Goal: Information Seeking & Learning: Check status

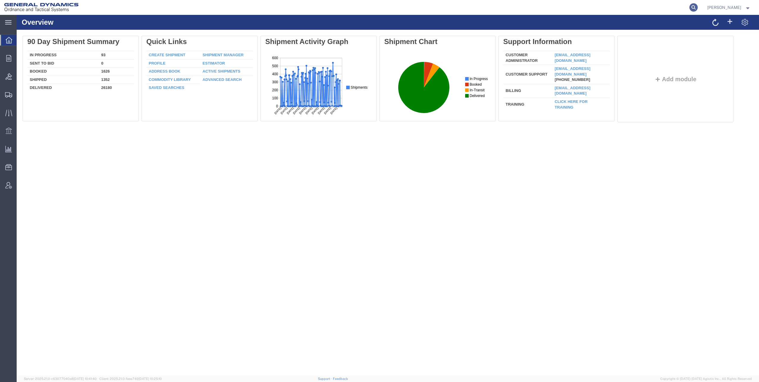
click at [696, 7] on icon at bounding box center [693, 7] width 8 height 8
click at [516, 7] on input "search" at bounding box center [599, 7] width 181 height 14
type input "56593488"
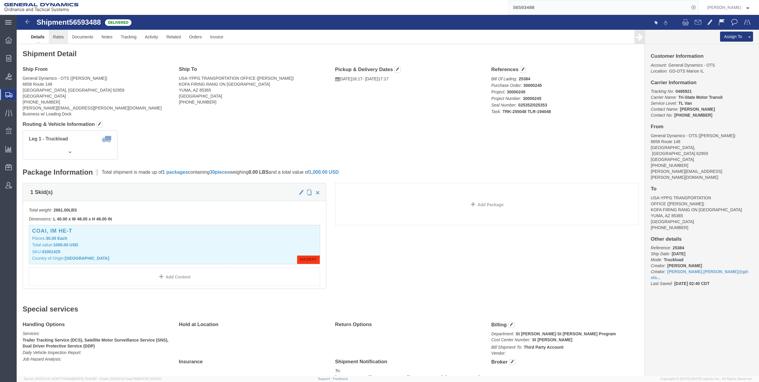
click link "Rates"
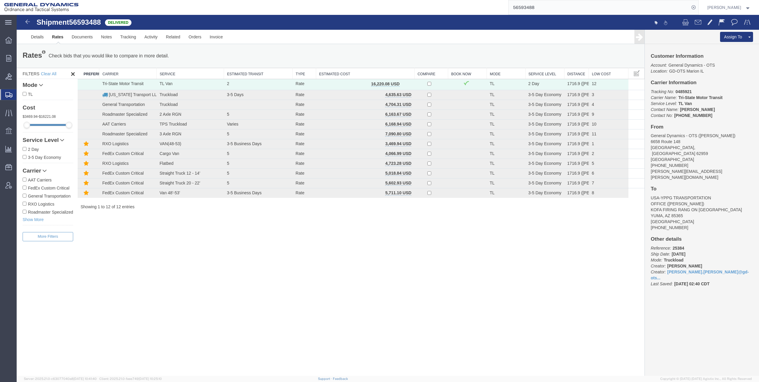
click at [21, 95] on span "Shipments" at bounding box center [18, 95] width 5 height 12
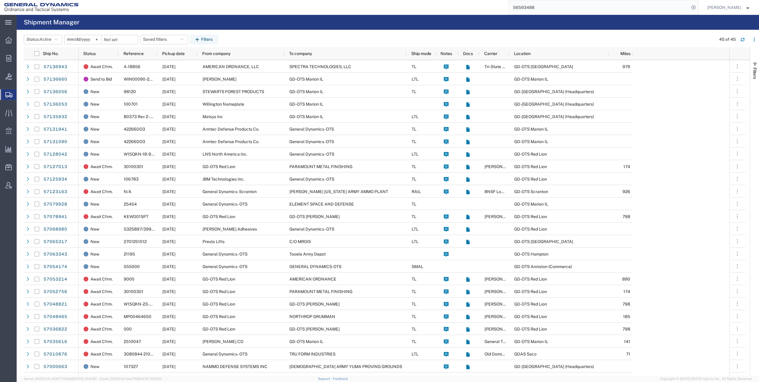
click at [86, 40] on input "[DATE]" at bounding box center [83, 39] width 37 height 9
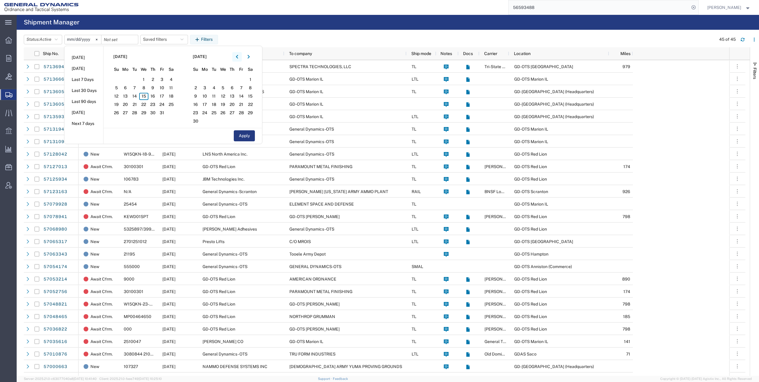
click at [238, 56] on icon "button" at bounding box center [237, 57] width 2 height 4
click at [238, 57] on icon "button" at bounding box center [237, 57] width 2 height 4
click at [164, 80] on span "1" at bounding box center [161, 79] width 9 height 7
click at [239, 135] on button "Apply" at bounding box center [244, 135] width 21 height 11
type input "[DATE]"
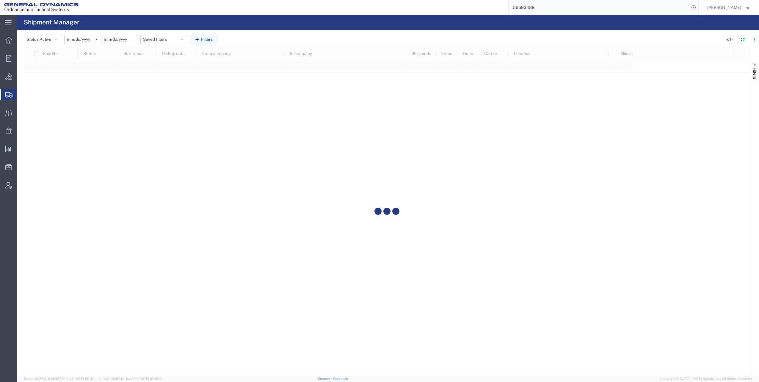
click at [130, 41] on input "date" at bounding box center [119, 39] width 37 height 9
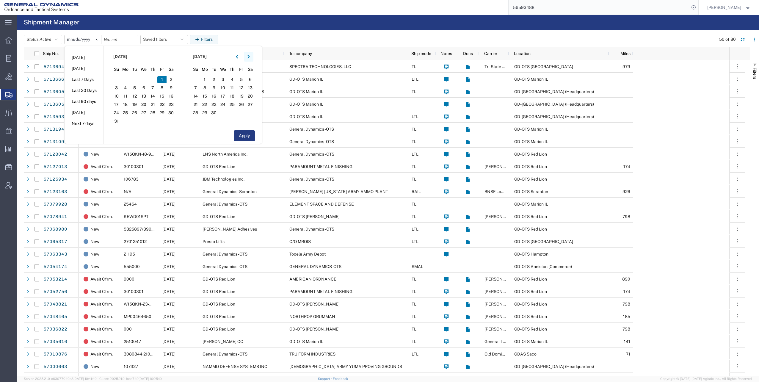
click at [250, 57] on icon "button" at bounding box center [248, 57] width 2 height 4
click at [226, 95] on span "15" at bounding box center [222, 96] width 9 height 7
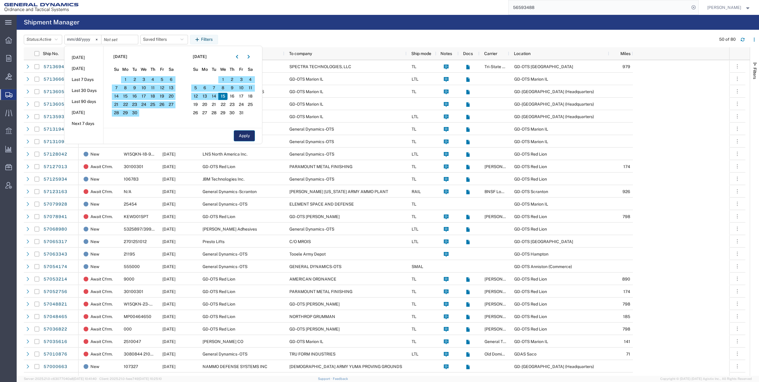
click at [250, 137] on button "Apply" at bounding box center [244, 135] width 21 height 11
type input "[DATE]"
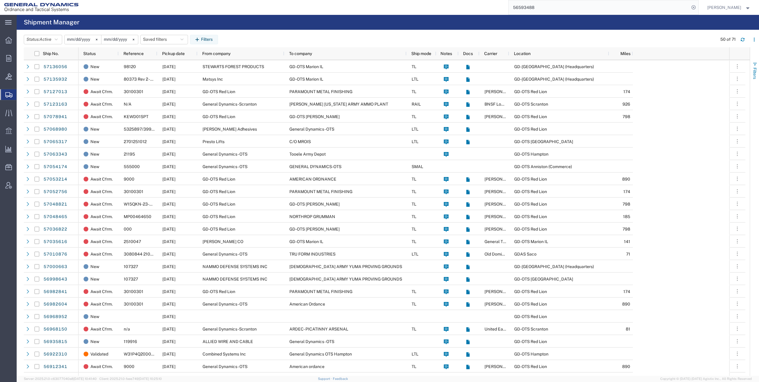
click at [755, 65] on span "button" at bounding box center [754, 64] width 5 height 5
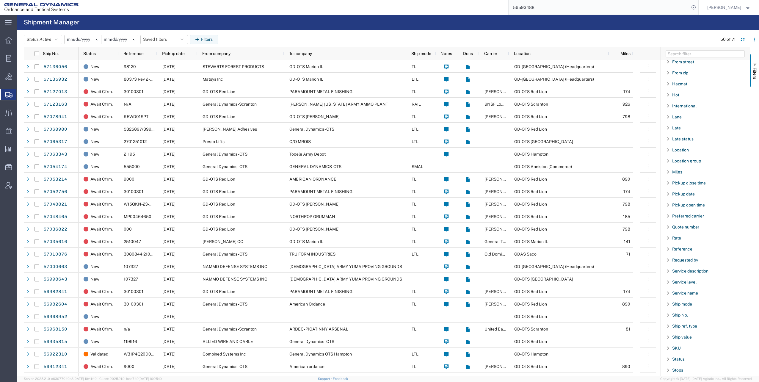
scroll to position [268, 0]
click at [690, 239] on span "Reference" at bounding box center [682, 238] width 20 height 5
click at [693, 225] on input "Filter Value" at bounding box center [708, 223] width 78 height 7
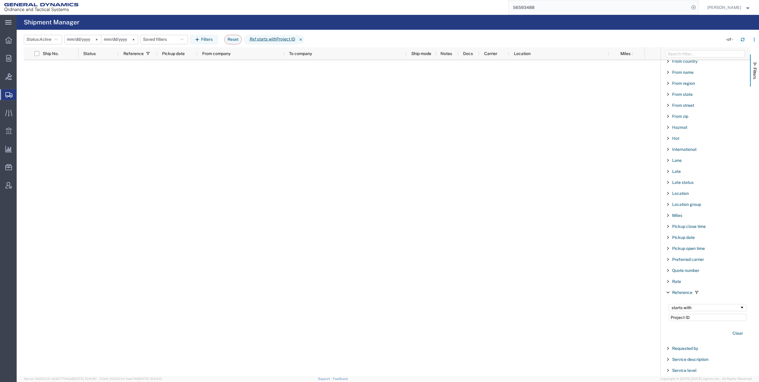
scroll to position [337, 0]
drag, startPoint x: 696, startPoint y: 194, endPoint x: 652, endPoint y: 205, distance: 44.9
click at [654, 196] on div "Ship No. Status Reference Pickup date From company To company Ship mode Notes D…" at bounding box center [391, 211] width 735 height 328
type input "30000245"
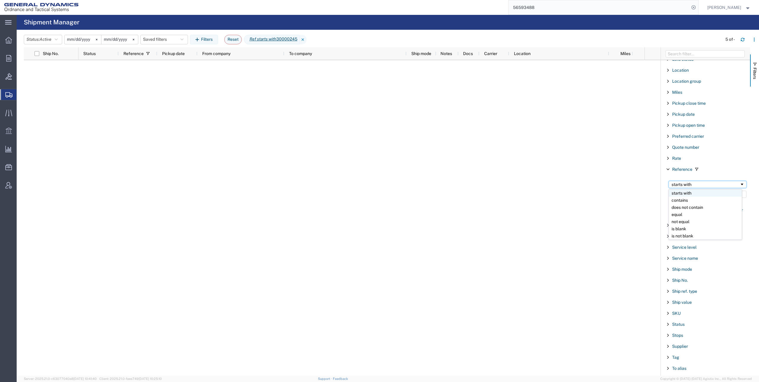
click at [740, 184] on span "Filtering operator" at bounding box center [742, 184] width 5 height 5
click at [755, 40] on icon "button" at bounding box center [754, 39] width 1 height 1
click at [691, 39] on div "Status: Active Active All Approved Booked Canceled Delivered Denied New On Hold…" at bounding box center [391, 40] width 735 height 10
click at [685, 170] on span "Reference" at bounding box center [682, 169] width 20 height 5
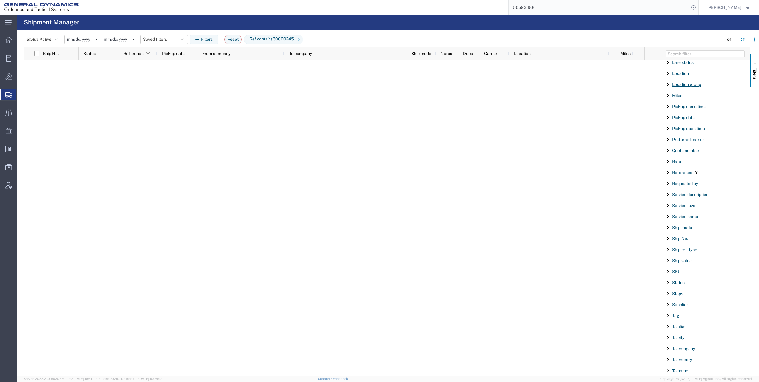
scroll to position [366, 0]
click at [684, 140] on span "Reference" at bounding box center [682, 139] width 20 height 5
click at [711, 53] on input "Filter Columns Input" at bounding box center [705, 53] width 79 height 7
